Goal: Feedback & Contribution: Contribute content

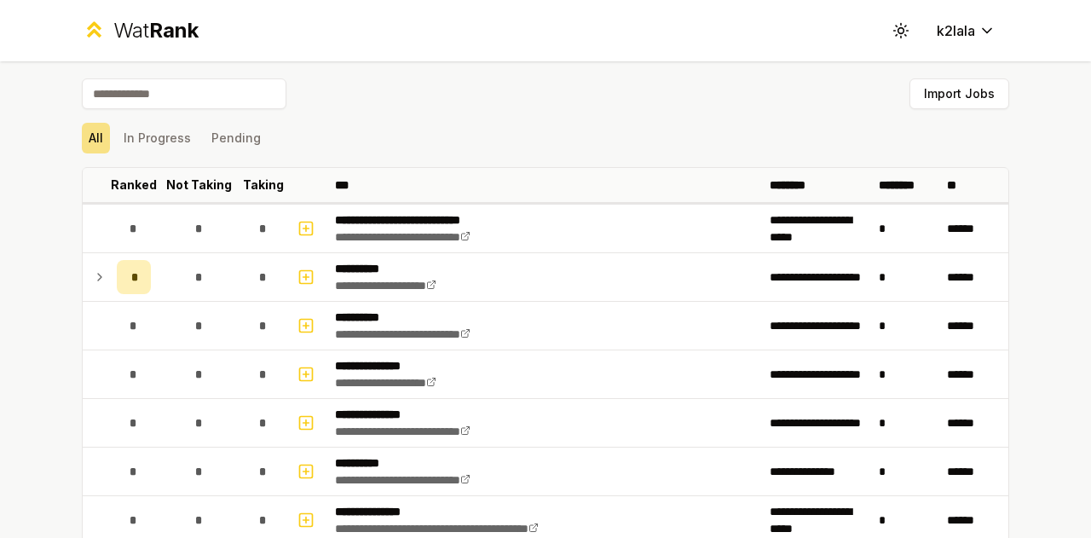
click at [212, 101] on input at bounding box center [184, 93] width 205 height 31
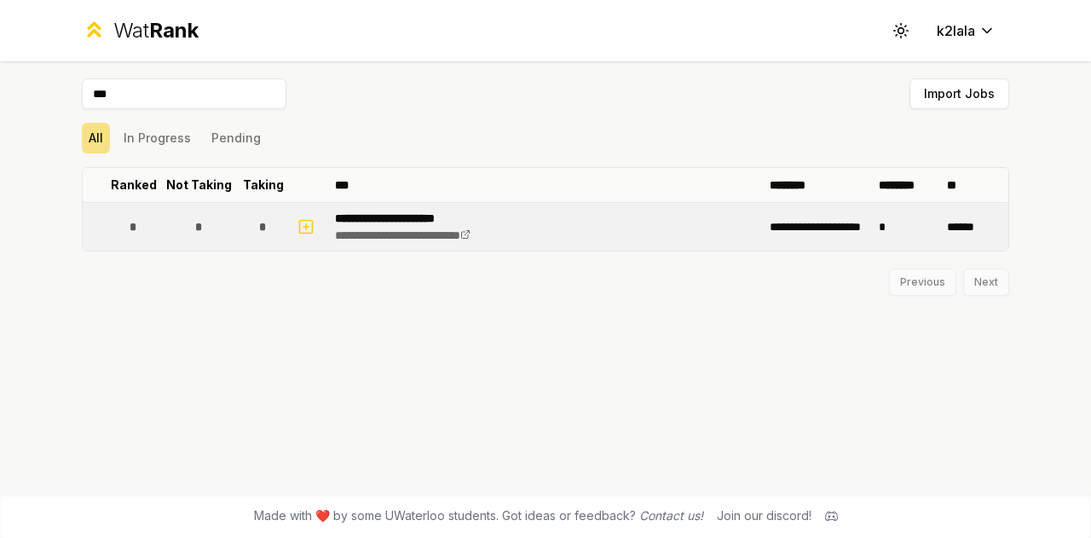
type input "***"
click at [380, 222] on p "**********" at bounding box center [423, 218] width 176 height 17
click at [328, 221] on td "**********" at bounding box center [545, 227] width 435 height 48
click at [304, 223] on icon "button" at bounding box center [306, 227] width 17 height 20
select select
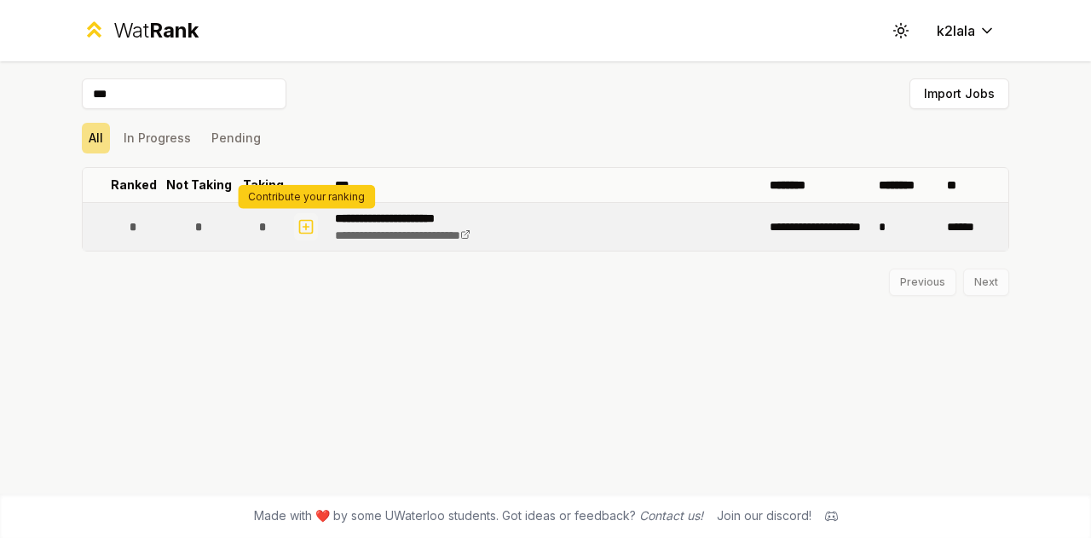
select select
click at [380, 229] on link "**********" at bounding box center [403, 235] width 136 height 12
click at [261, 224] on span "*" at bounding box center [263, 226] width 8 height 17
click at [313, 225] on icon "button" at bounding box center [306, 227] width 17 height 20
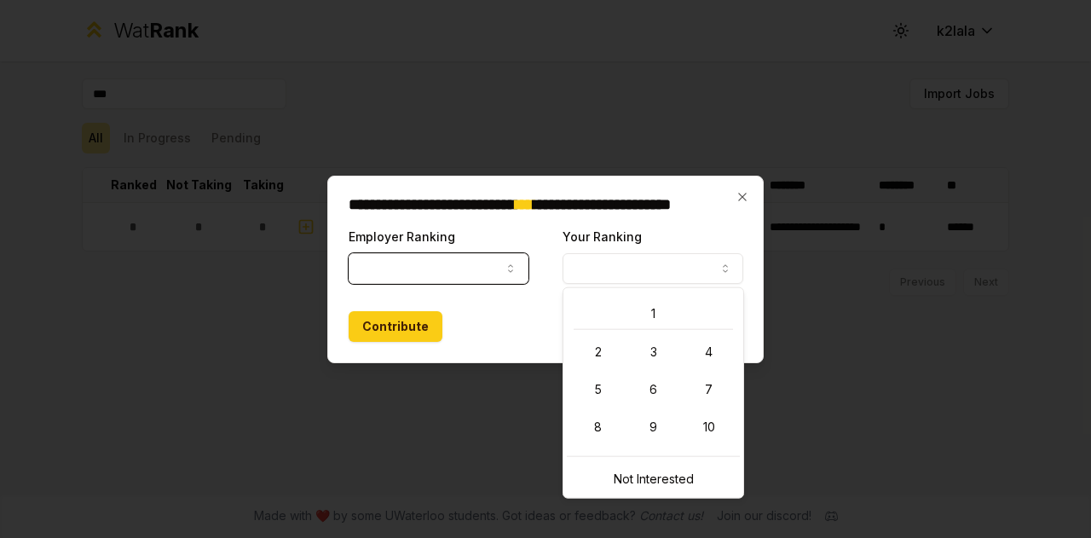
click at [610, 270] on button "Your Ranking" at bounding box center [653, 268] width 180 height 31
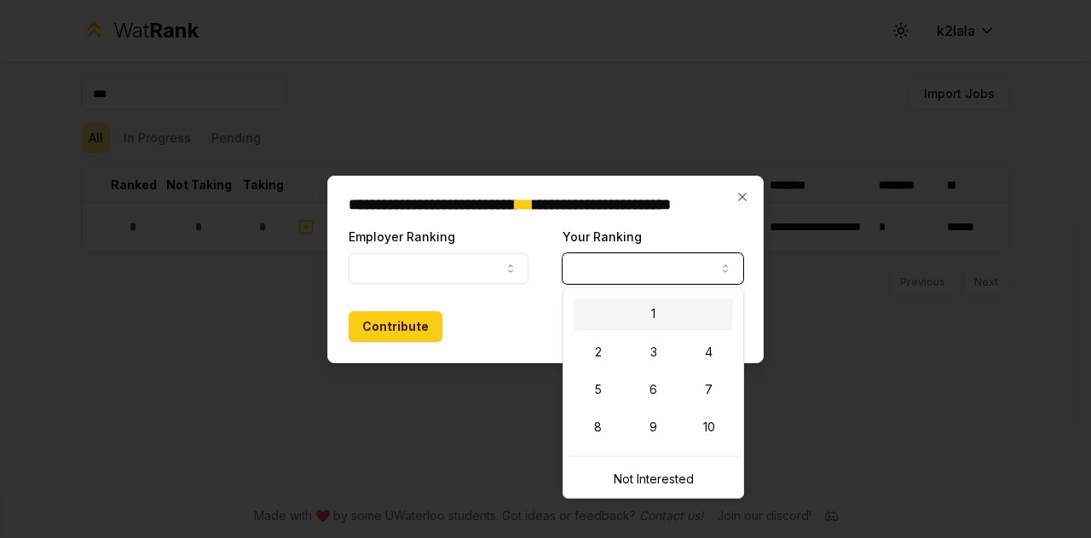
select select "*"
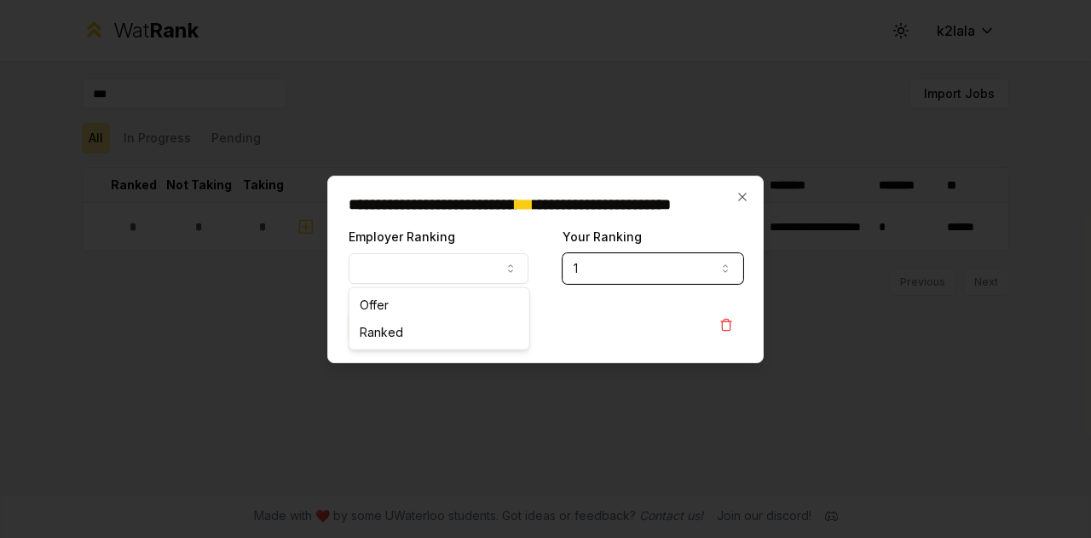
click at [461, 277] on button "Employer Ranking" at bounding box center [439, 268] width 180 height 31
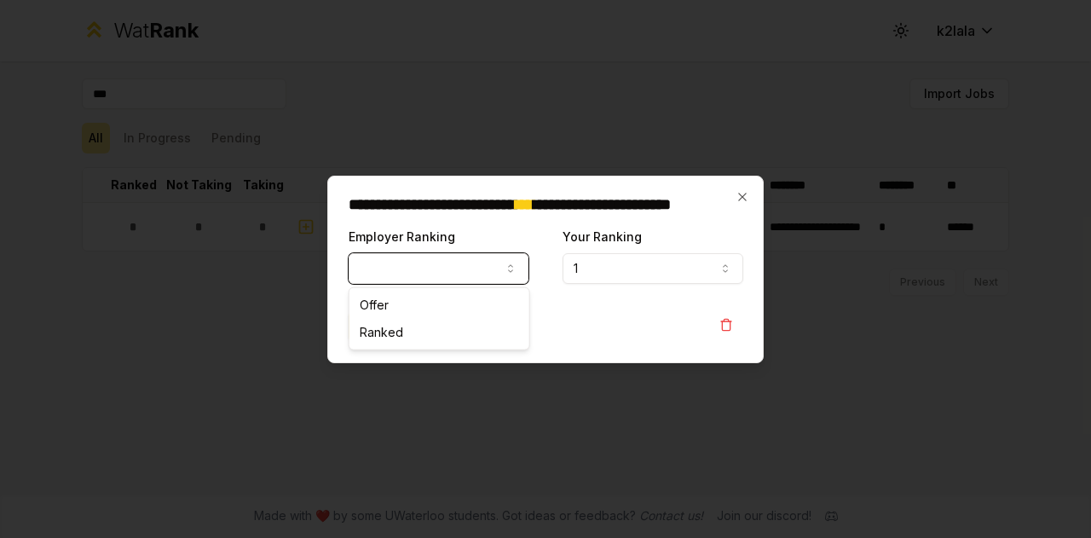
select select "******"
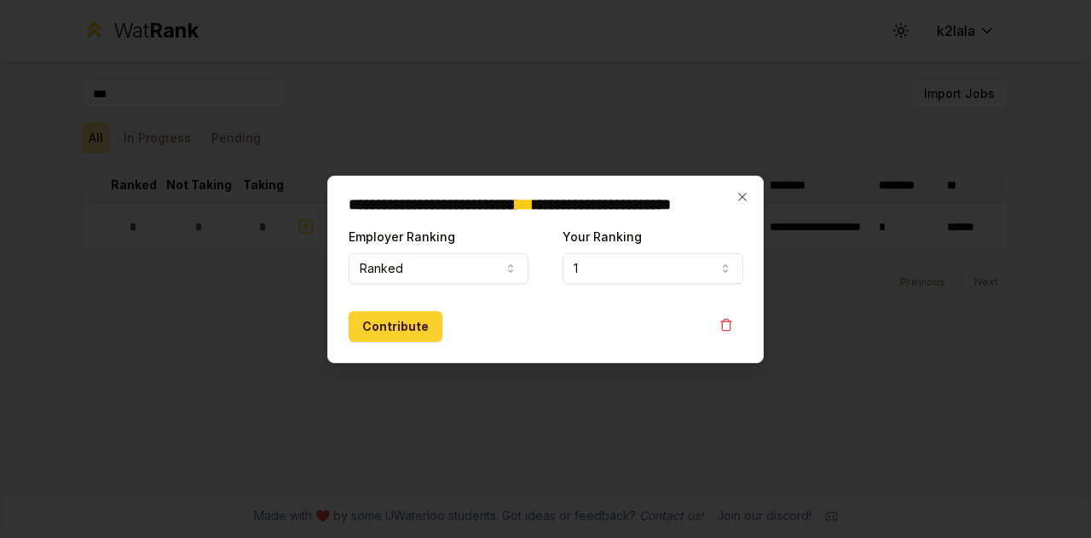
click at [373, 322] on button "Contribute" at bounding box center [396, 326] width 94 height 31
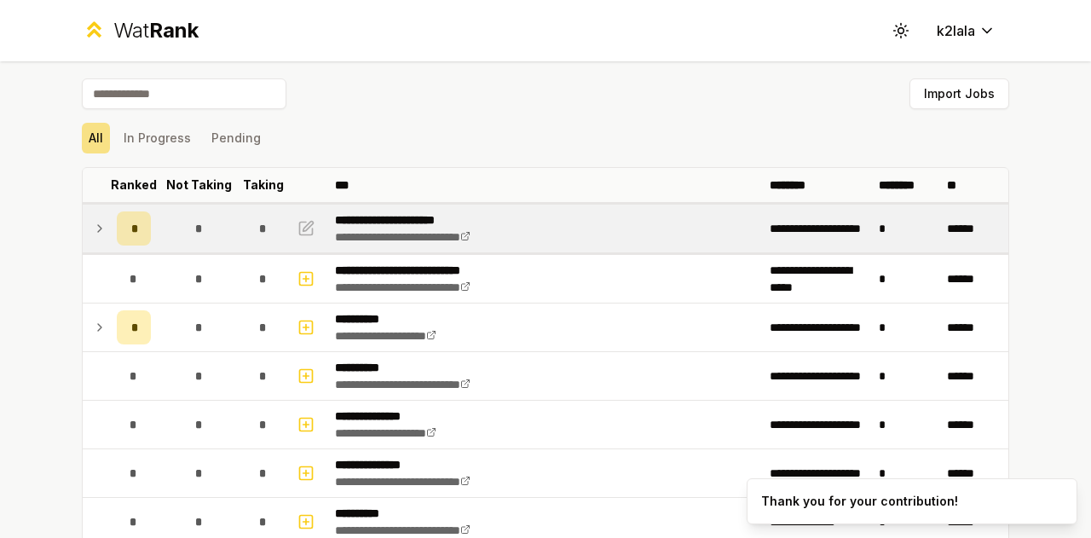
click at [93, 224] on icon at bounding box center [100, 228] width 14 height 20
click at [200, 207] on td "*" at bounding box center [199, 229] width 82 height 48
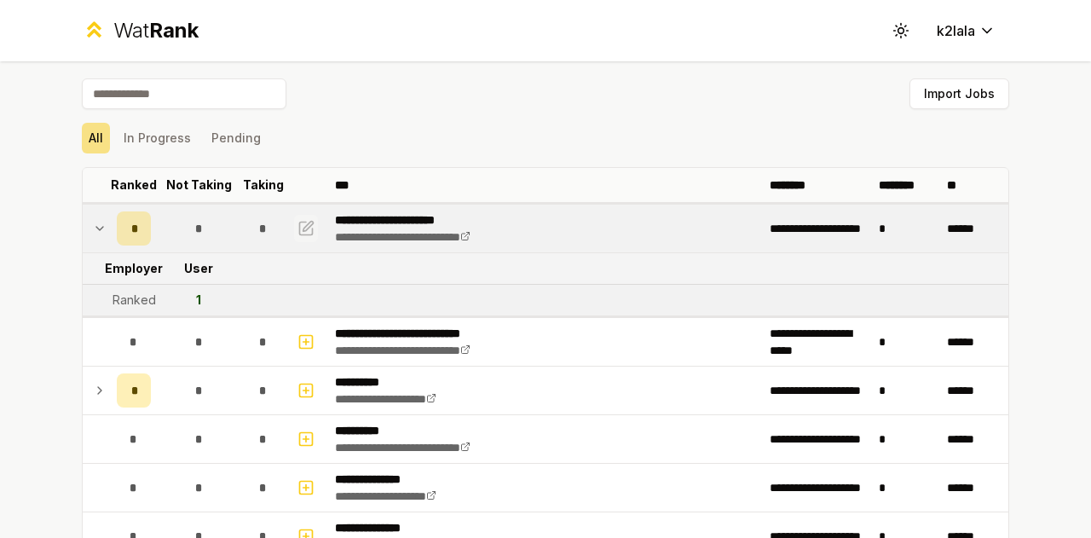
click at [303, 226] on icon "button" at bounding box center [308, 226] width 10 height 10
select select "******"
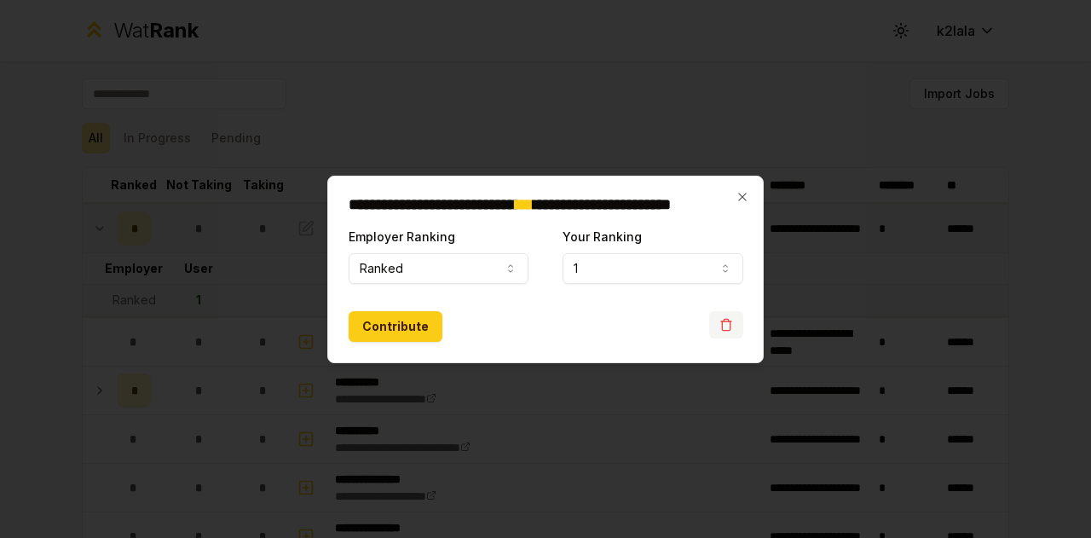
click at [719, 318] on icon "button" at bounding box center [726, 325] width 14 height 14
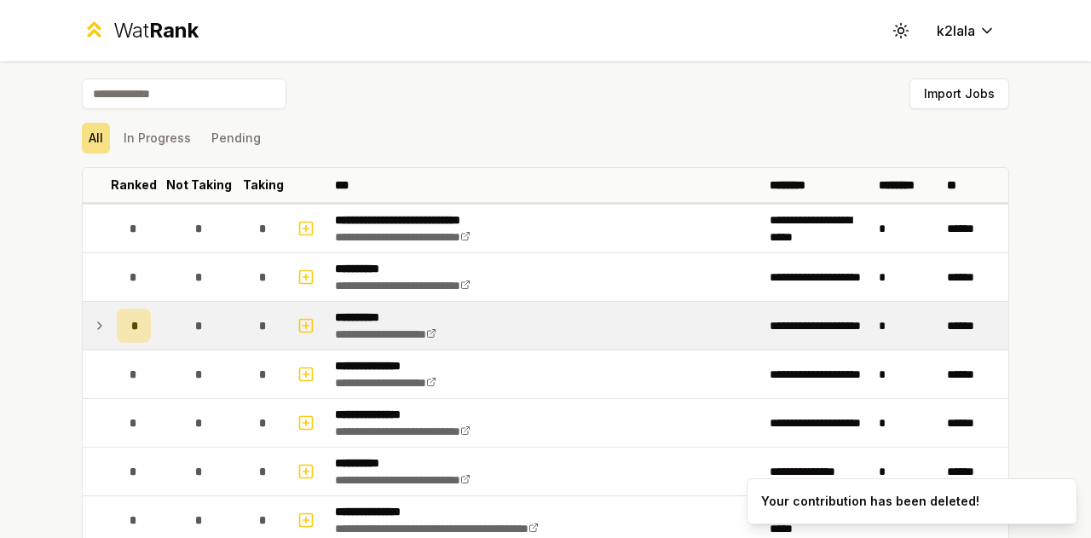
click at [99, 318] on icon at bounding box center [100, 325] width 14 height 20
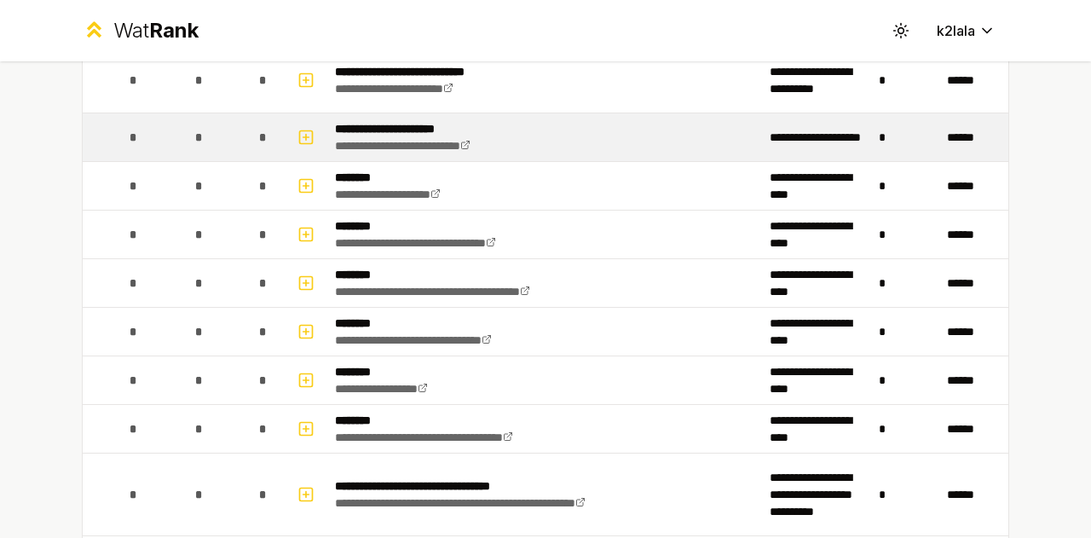
scroll to position [1279, 0]
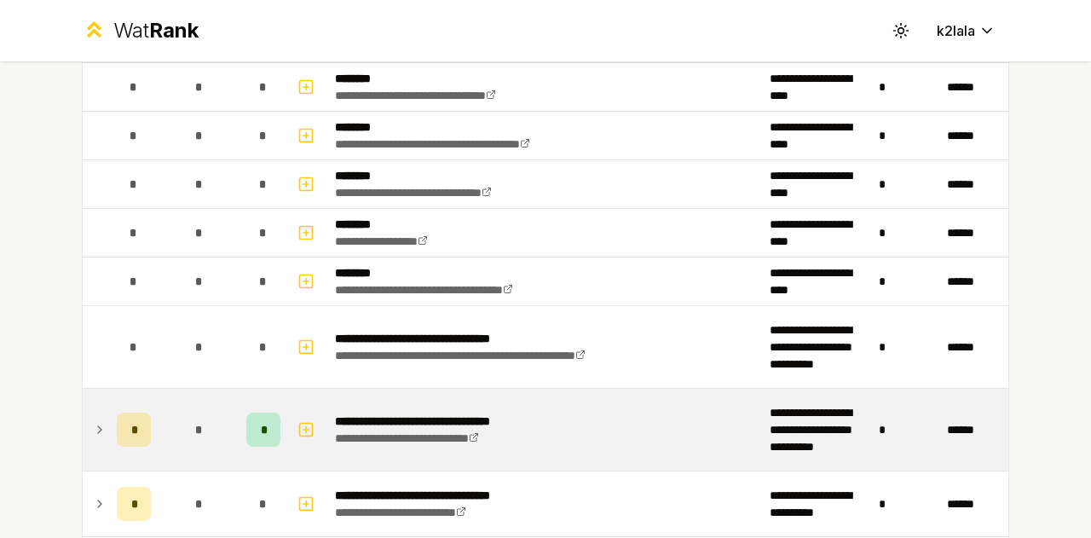
click at [110, 411] on td "*" at bounding box center [134, 430] width 48 height 82
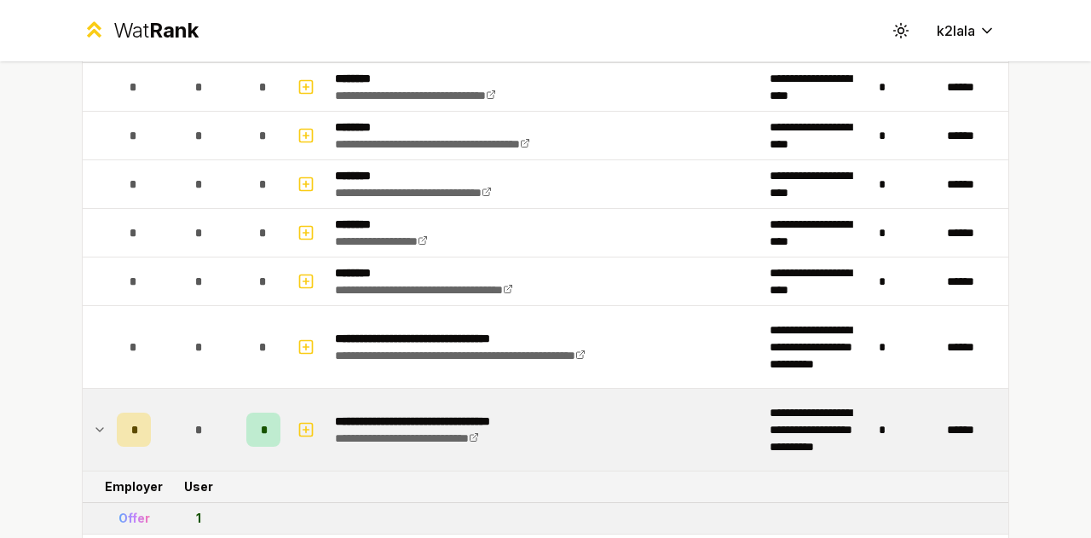
click at [129, 510] on div "Offer" at bounding box center [134, 518] width 32 height 17
drag, startPoint x: 129, startPoint y: 506, endPoint x: 128, endPoint y: 486, distance: 20.5
click at [129, 510] on div "Offer" at bounding box center [134, 518] width 32 height 17
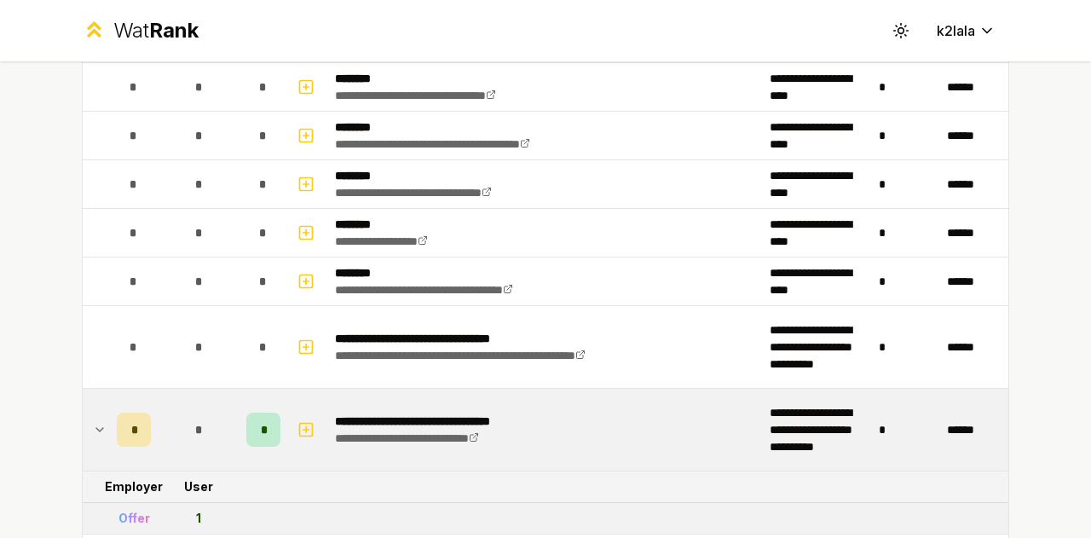
click at [93, 419] on icon at bounding box center [100, 429] width 14 height 20
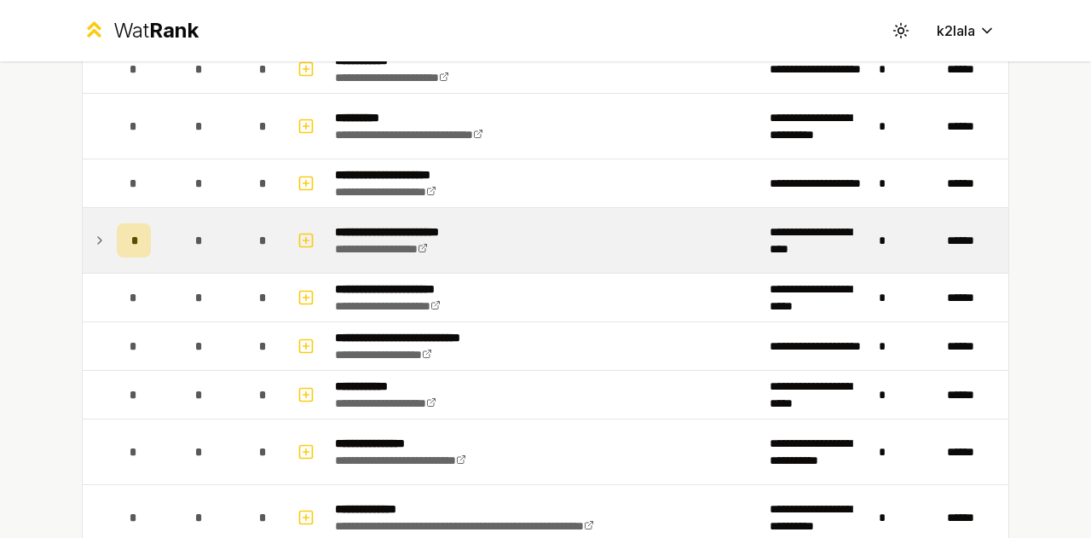
scroll to position [2728, 0]
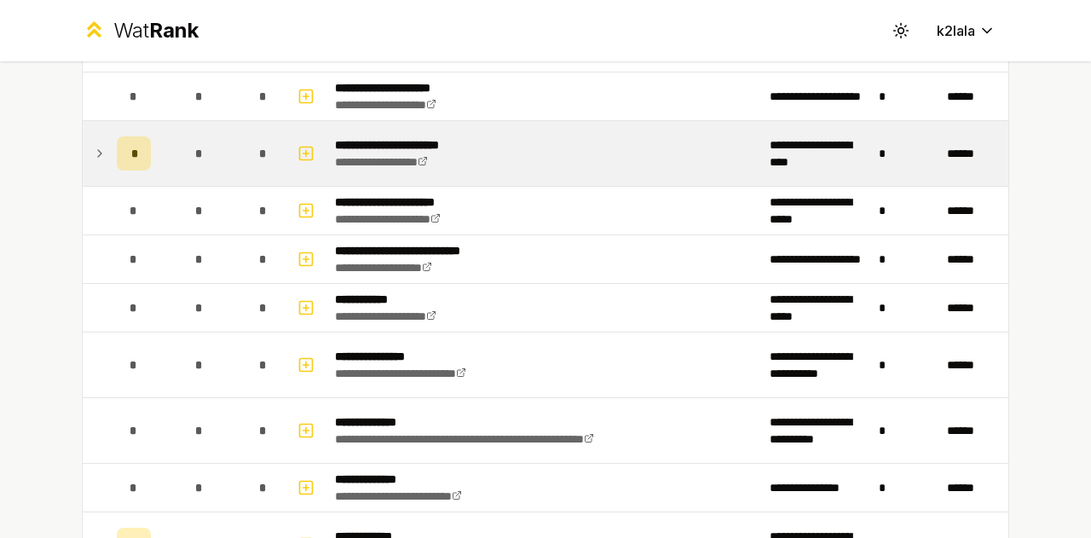
click at [93, 143] on icon at bounding box center [100, 153] width 14 height 20
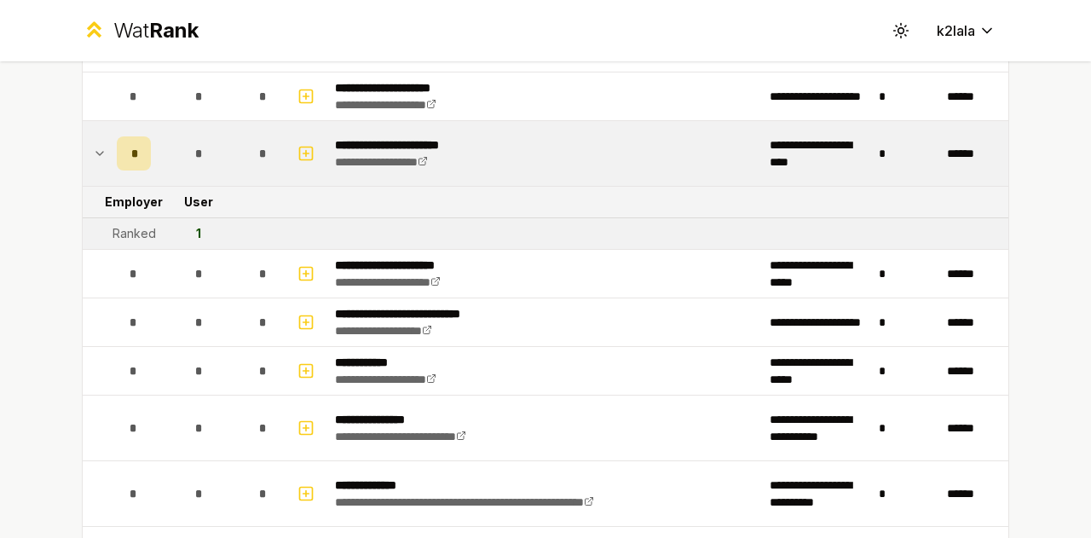
click at [93, 143] on icon at bounding box center [100, 153] width 14 height 20
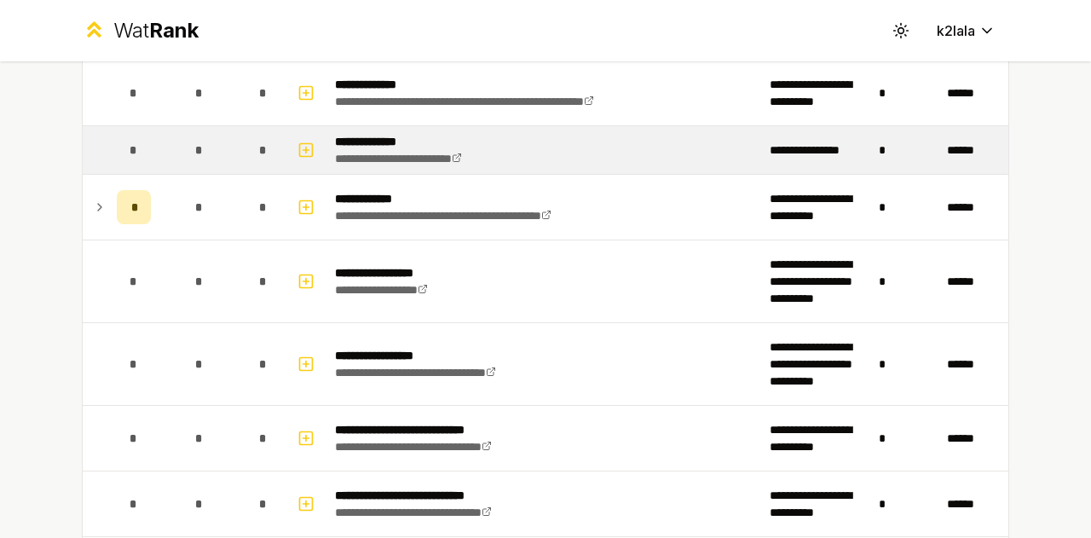
scroll to position [3069, 0]
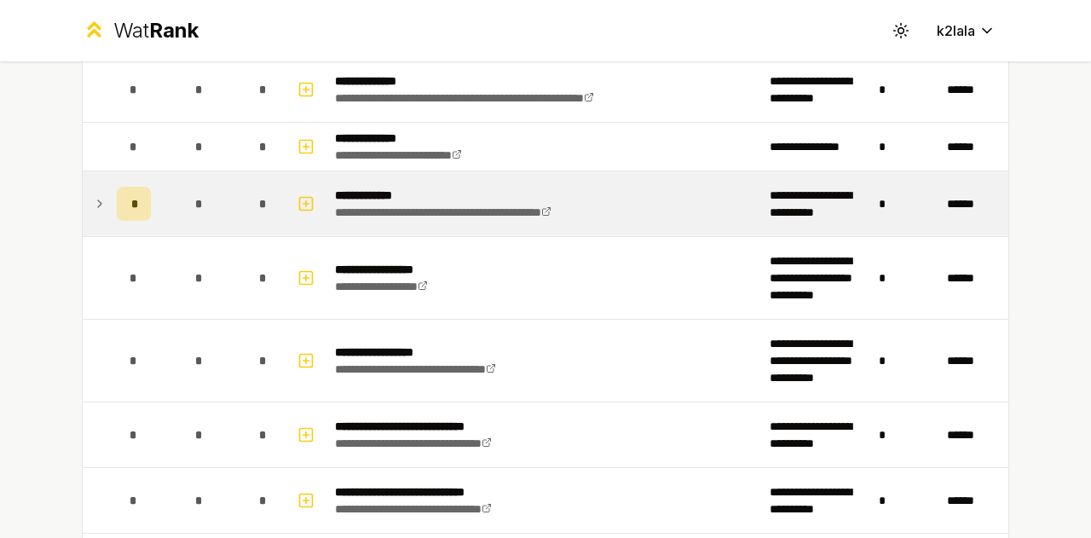
click at [101, 192] on td at bounding box center [96, 203] width 27 height 65
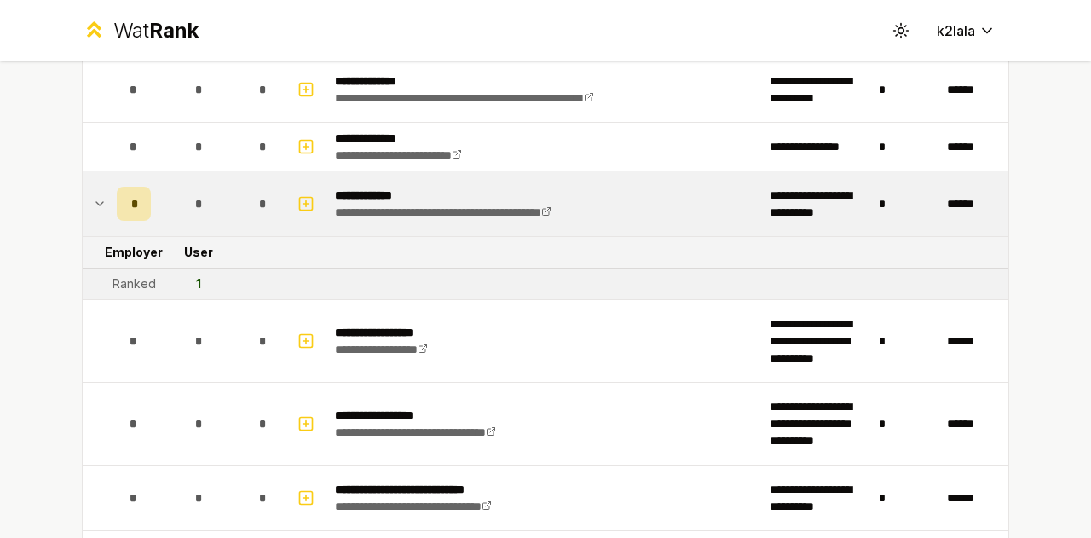
click at [101, 194] on td at bounding box center [96, 203] width 27 height 65
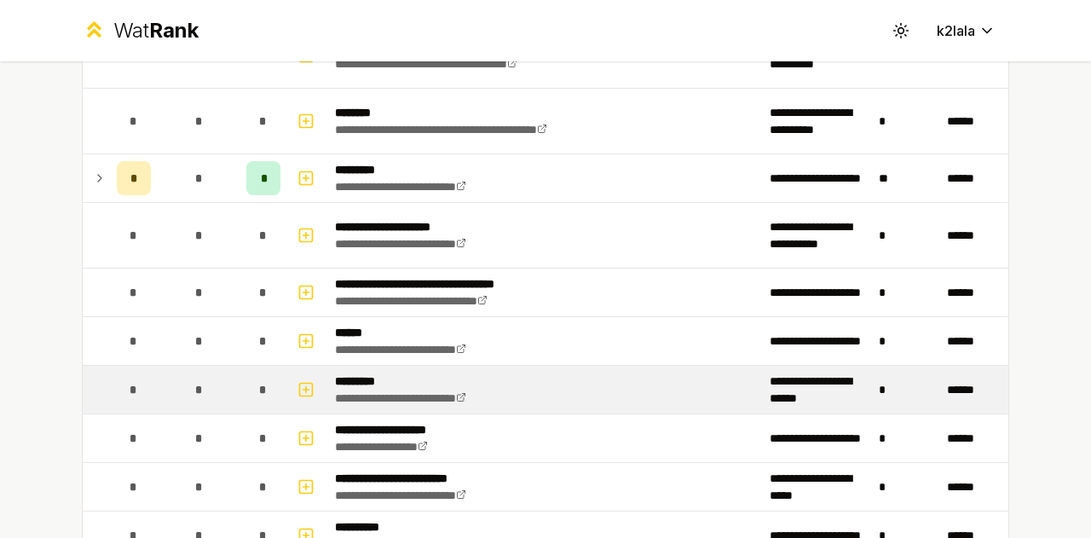
scroll to position [3775, 0]
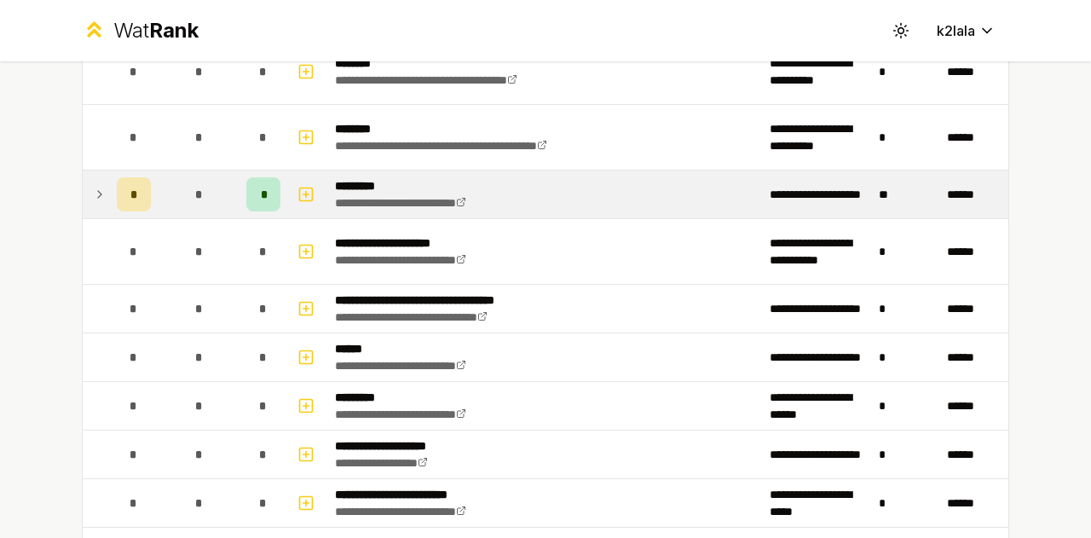
click at [83, 178] on td at bounding box center [96, 194] width 27 height 48
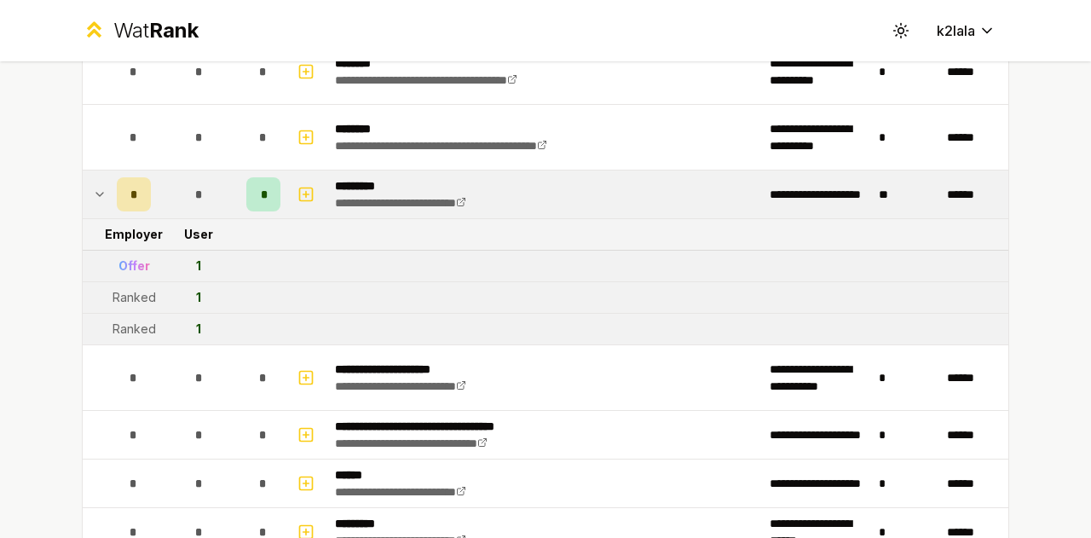
click at [118, 257] on div "Offer" at bounding box center [134, 265] width 32 height 17
